Goal: Complete application form

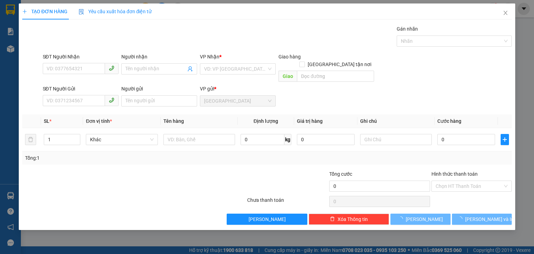
click at [61, 68] on input "SĐT Người Nhận" at bounding box center [74, 68] width 62 height 11
drag, startPoint x: 504, startPoint y: 9, endPoint x: 507, endPoint y: 14, distance: 5.6
click at [504, 9] on span "Close" at bounding box center [505, 12] width 19 height 19
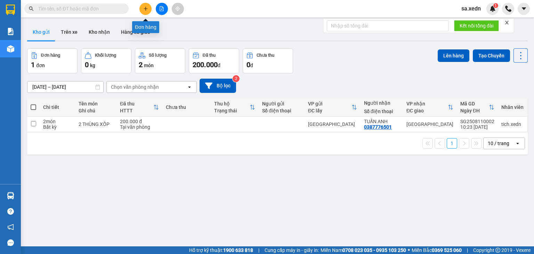
click at [143, 5] on button at bounding box center [145, 9] width 12 height 12
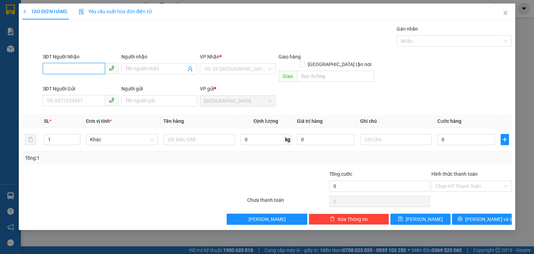
click at [73, 63] on input "SĐT Người Nhận" at bounding box center [74, 68] width 62 height 11
click at [58, 68] on input "0933" at bounding box center [74, 68] width 62 height 11
type input "0933514181"
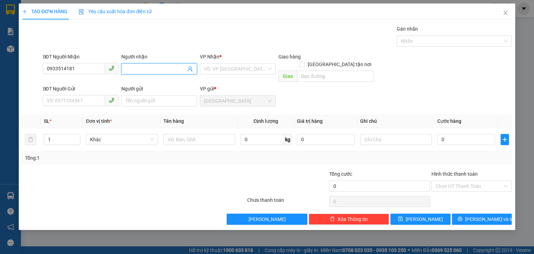
click at [146, 69] on input "Người nhận" at bounding box center [156, 69] width 60 height 8
click at [46, 95] on input "SĐT Người Gửi" at bounding box center [74, 100] width 62 height 11
type input "0378622601"
click at [149, 68] on input "Người nhận" at bounding box center [156, 69] width 60 height 8
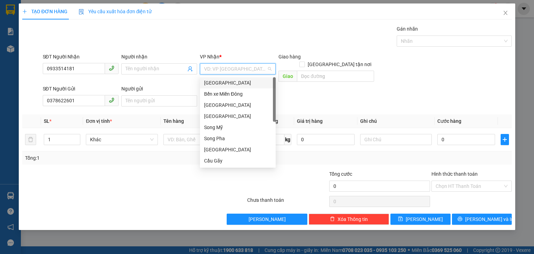
click at [239, 68] on input "search" at bounding box center [235, 69] width 63 height 10
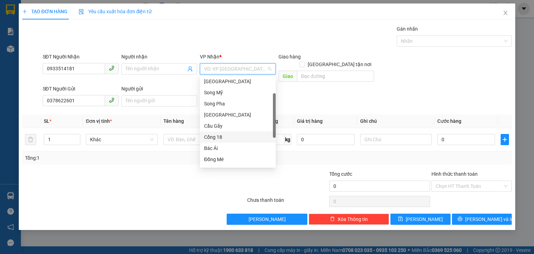
scroll to position [97, 0]
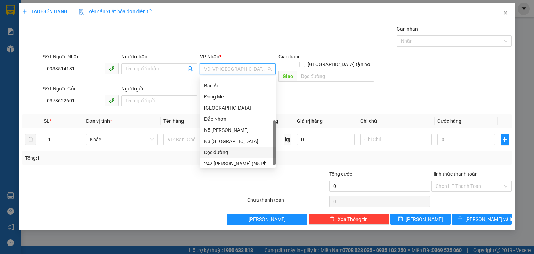
click at [225, 152] on div "Dọc đường" at bounding box center [237, 152] width 67 height 8
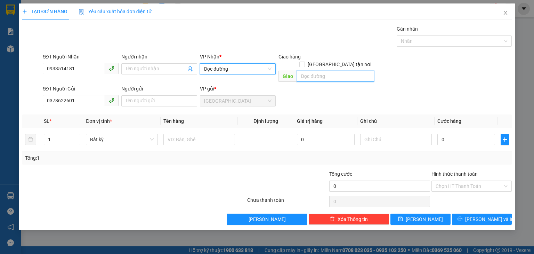
click at [304, 71] on input "text" at bounding box center [335, 76] width 77 height 11
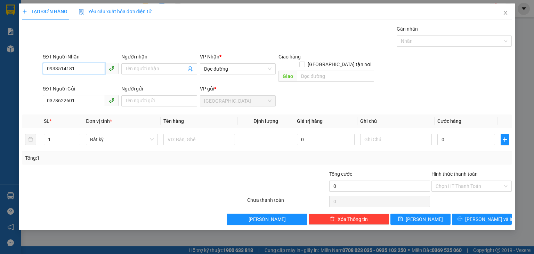
drag, startPoint x: 319, startPoint y: 89, endPoint x: 71, endPoint y: 60, distance: 249.5
click at [30, 62] on div "SĐT Người Nhận 0933514181 0933514181 Người nhận Tên người nhận VP Nhận * Dọc đư…" at bounding box center [267, 69] width 491 height 32
drag, startPoint x: 76, startPoint y: 94, endPoint x: 66, endPoint y: 72, distance: 24.6
click at [42, 98] on div "SĐT Người Gửi 0378622601 0378622601" at bounding box center [80, 97] width 79 height 24
click at [72, 66] on input "SĐT Người Nhận" at bounding box center [74, 68] width 62 height 11
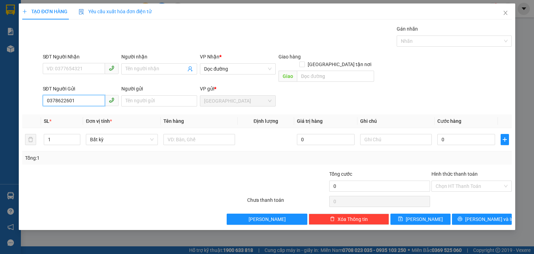
drag, startPoint x: 77, startPoint y: 92, endPoint x: 40, endPoint y: 94, distance: 36.5
click at [40, 94] on div "SĐT Người Gửi 0378622601 0378622601 Người gửi Tên người gửi VP gửi * [GEOGRAPHI…" at bounding box center [267, 97] width 491 height 24
click at [65, 66] on input "SĐT Người Nhận" at bounding box center [74, 68] width 62 height 11
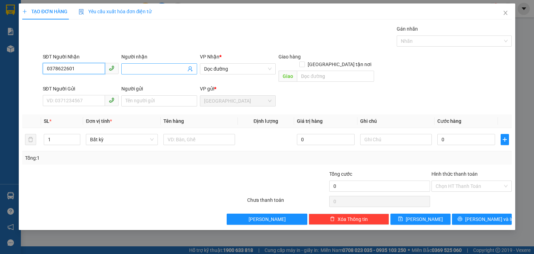
type input "0378622601"
click at [137, 68] on input "Người nhận" at bounding box center [156, 69] width 60 height 8
type input "CHJ PHANH"
click at [52, 95] on input "SĐT Người Gửi" at bounding box center [74, 100] width 62 height 11
click at [58, 95] on input "SĐT Người Gửi" at bounding box center [74, 100] width 62 height 11
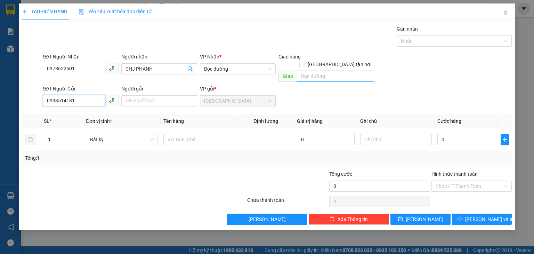
type input "0933514181"
click at [317, 71] on input "text" at bounding box center [335, 76] width 77 height 11
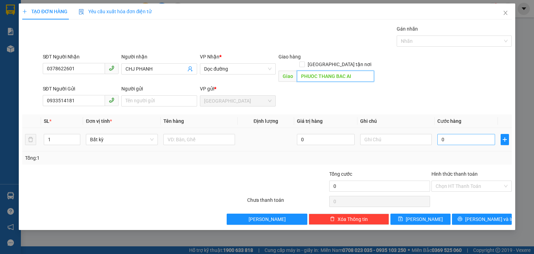
type input "PHUOC THANG BAC AI"
click at [439, 134] on input "0" at bounding box center [466, 139] width 58 height 11
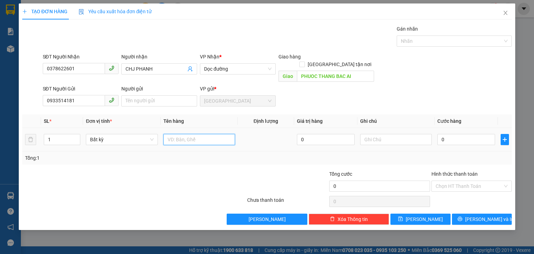
click at [178, 134] on input "text" at bounding box center [199, 139] width 72 height 11
type input "1 TAM BAC"
click at [440, 134] on input "0" at bounding box center [466, 139] width 58 height 11
type input "5"
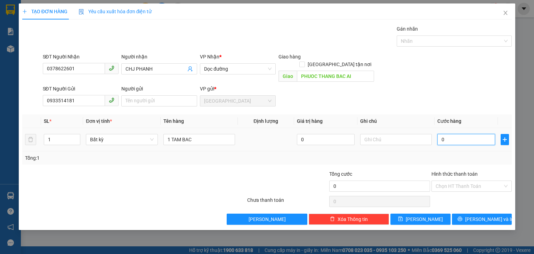
type input "5"
type input "50"
type input "50.000"
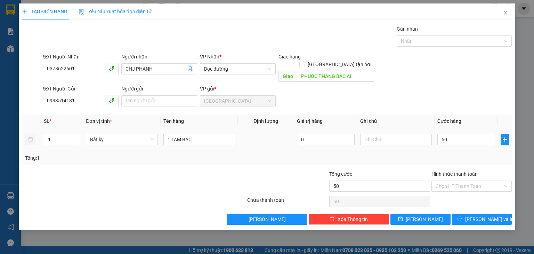
type input "50.000"
drag, startPoint x: 461, startPoint y: 138, endPoint x: 462, endPoint y: 149, distance: 11.2
click at [461, 138] on div "50.000" at bounding box center [466, 139] width 58 height 14
drag, startPoint x: 458, startPoint y: 172, endPoint x: 455, endPoint y: 177, distance: 6.0
click at [458, 173] on div "Hình thức thanh toán Chọn HT Thanh Toán" at bounding box center [471, 182] width 80 height 24
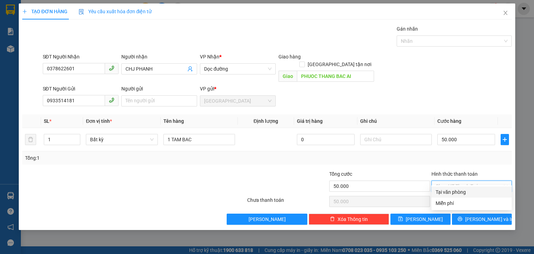
click at [456, 181] on input "Hình thức thanh toán" at bounding box center [469, 186] width 67 height 10
click at [441, 191] on div "Tại văn phòng" at bounding box center [472, 192] width 72 height 8
type input "0"
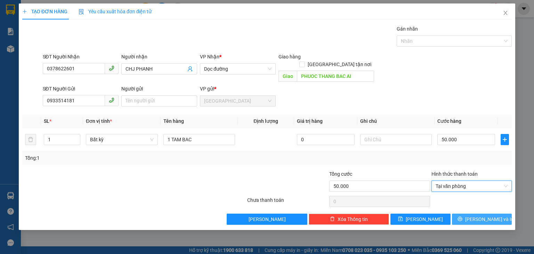
click at [475, 213] on button "[PERSON_NAME] và In" at bounding box center [482, 218] width 60 height 11
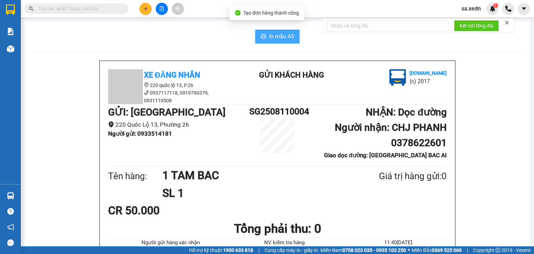
click at [270, 38] on span "In mẫu A5" at bounding box center [281, 36] width 25 height 9
